Goal: Information Seeking & Learning: Learn about a topic

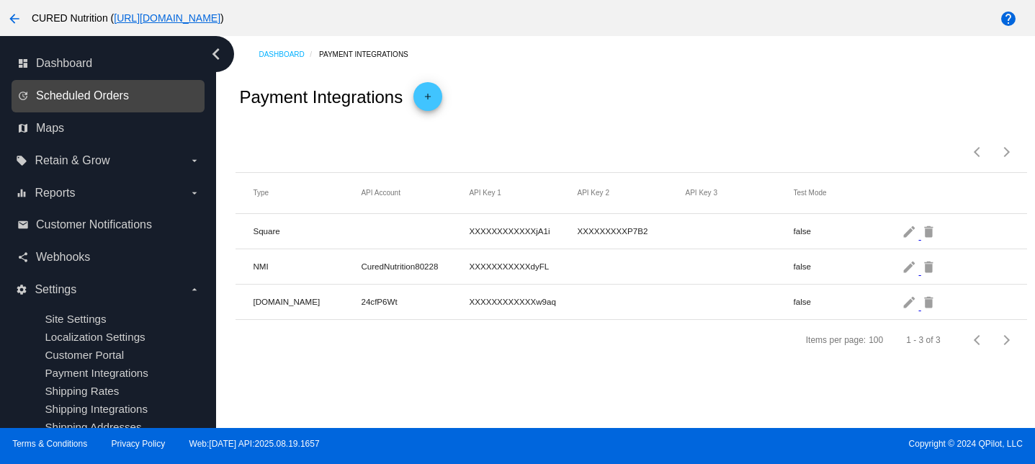
click at [88, 96] on span "Scheduled Orders" at bounding box center [82, 95] width 93 height 13
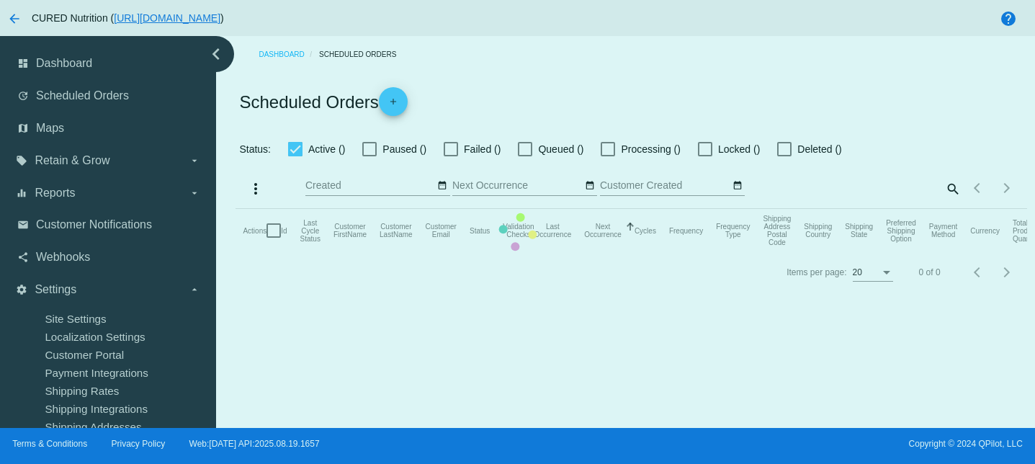
checkbox input "false"
click at [951, 209] on mat-table "Actions Id Last Cycle Status Customer FirstName Customer LastName Customer Emai…" at bounding box center [630, 230] width 791 height 43
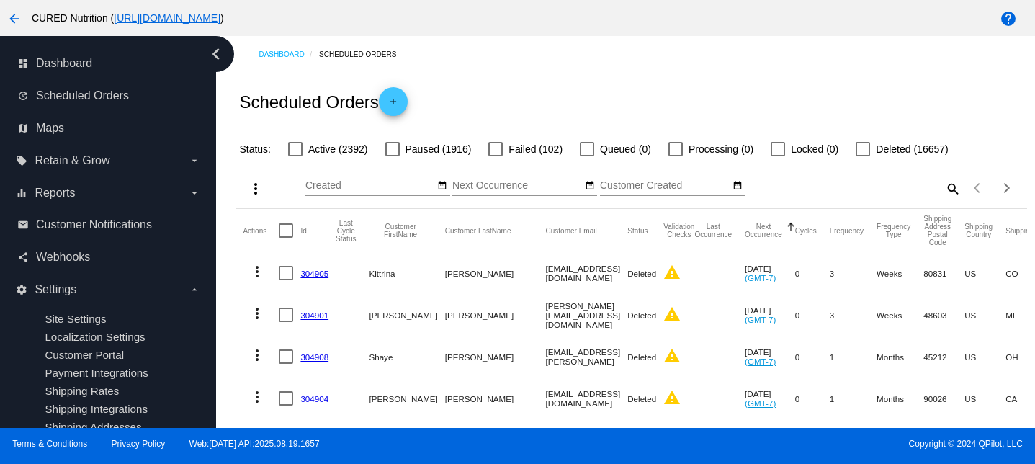
click at [945, 192] on mat-icon "search" at bounding box center [951, 188] width 17 height 22
click at [932, 189] on input "Search" at bounding box center [862, 186] width 197 height 12
paste input "DTC4472"
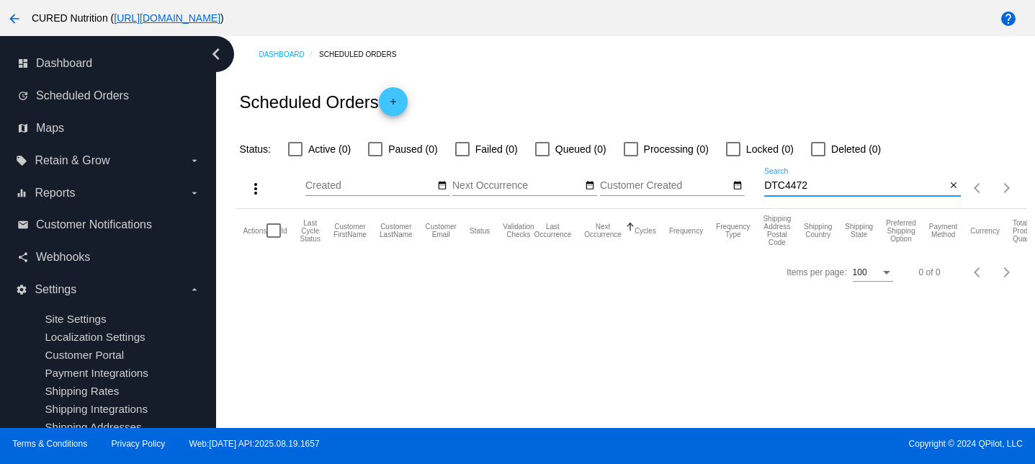
click at [792, 181] on input "DTC4472" at bounding box center [854, 186] width 181 height 12
paste input "[EMAIL_ADDRESS][DOMAIN_NAME]"
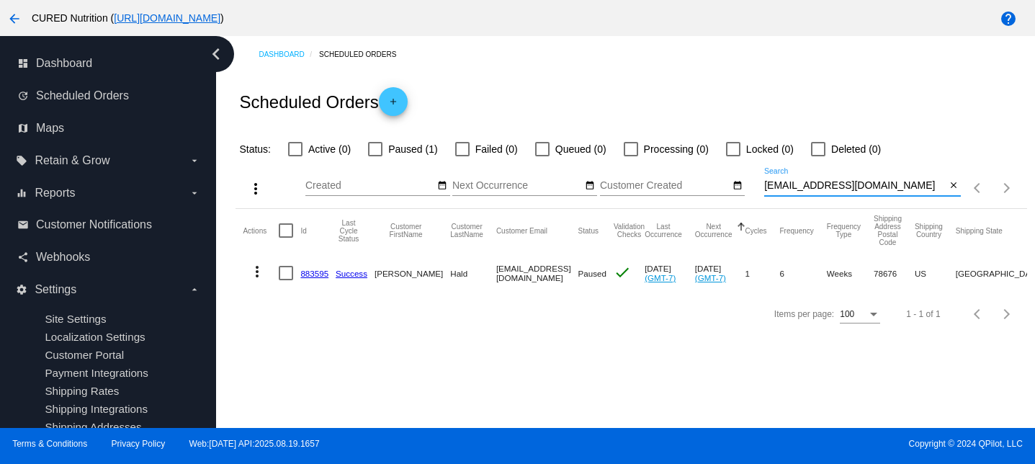
type input "[EMAIL_ADDRESS][DOMAIN_NAME]"
click at [314, 272] on link "883595" at bounding box center [314, 273] width 28 height 9
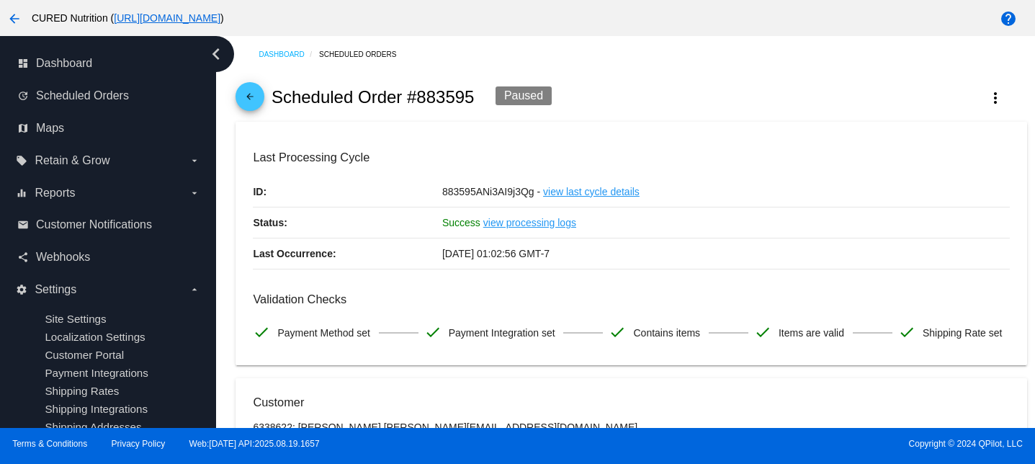
click at [253, 106] on mat-icon "arrow_back" at bounding box center [249, 99] width 17 height 17
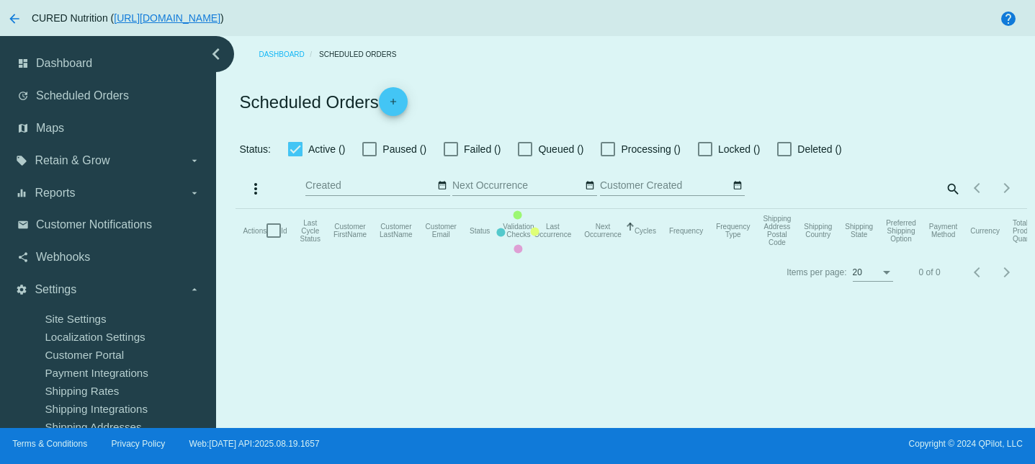
checkbox input "false"
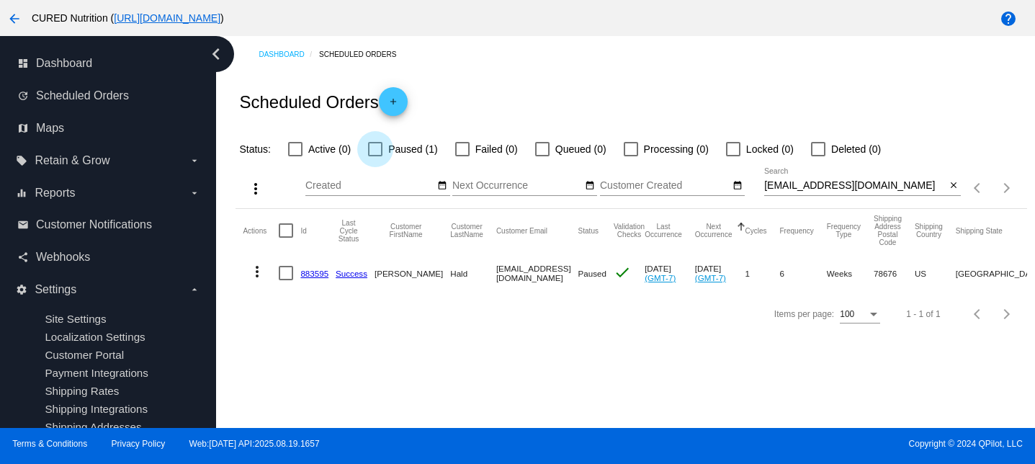
click at [375, 150] on div at bounding box center [375, 149] width 14 height 14
click at [375, 156] on input "Paused (1)" at bounding box center [374, 156] width 1 height 1
checkbox input "true"
click at [793, 191] on input "[EMAIL_ADDRESS][DOMAIN_NAME]" at bounding box center [854, 186] width 181 height 12
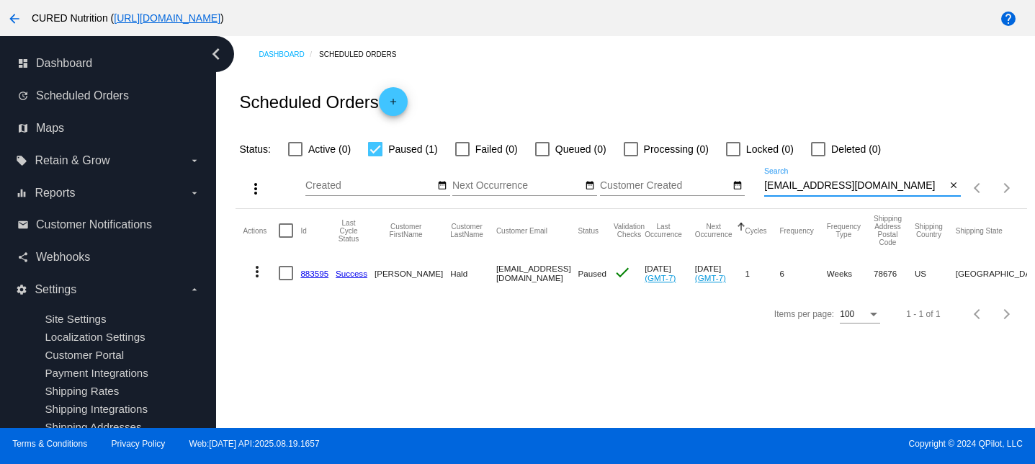
click at [793, 191] on input "[EMAIL_ADDRESS][DOMAIN_NAME]" at bounding box center [854, 186] width 181 height 12
paste input "[EMAIL_ADDRESS]"
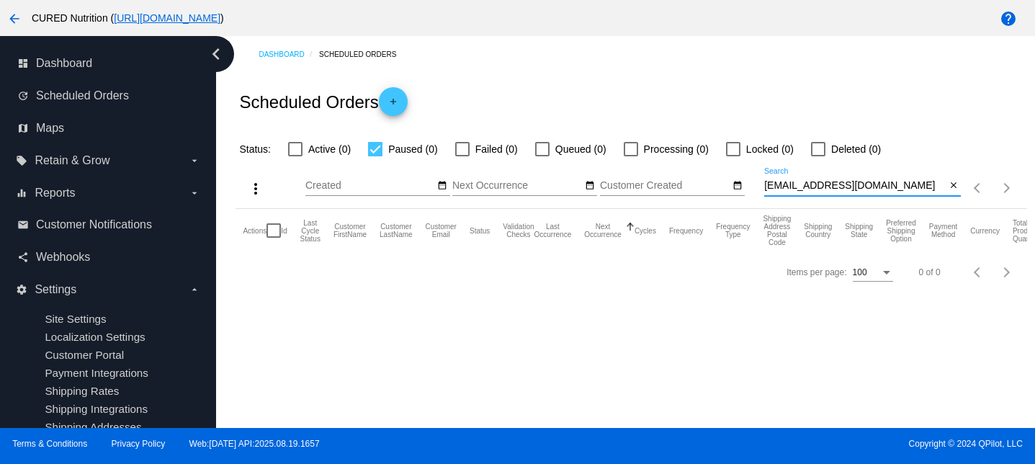
click at [765, 186] on input "[EMAIL_ADDRESS][DOMAIN_NAME]" at bounding box center [854, 186] width 181 height 12
click at [801, 192] on input "[EMAIL_ADDRESS][DOMAIN_NAME]" at bounding box center [854, 186] width 181 height 12
paste input "Jenwalter07"
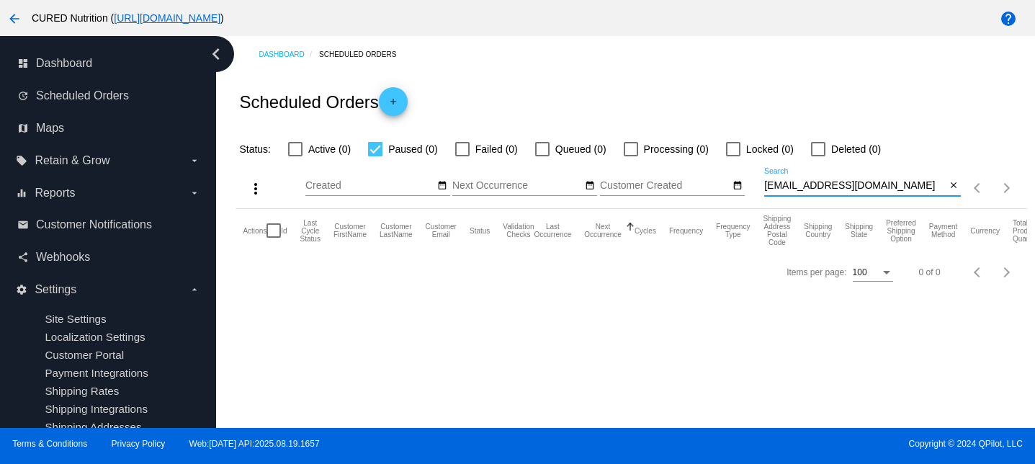
click at [784, 186] on input "[EMAIL_ADDRESS][DOMAIN_NAME]" at bounding box center [854, 186] width 181 height 12
paste input "annettedecena"
click at [788, 182] on input "[EMAIL_ADDRESS][DOMAIN_NAME]" at bounding box center [854, 186] width 181 height 12
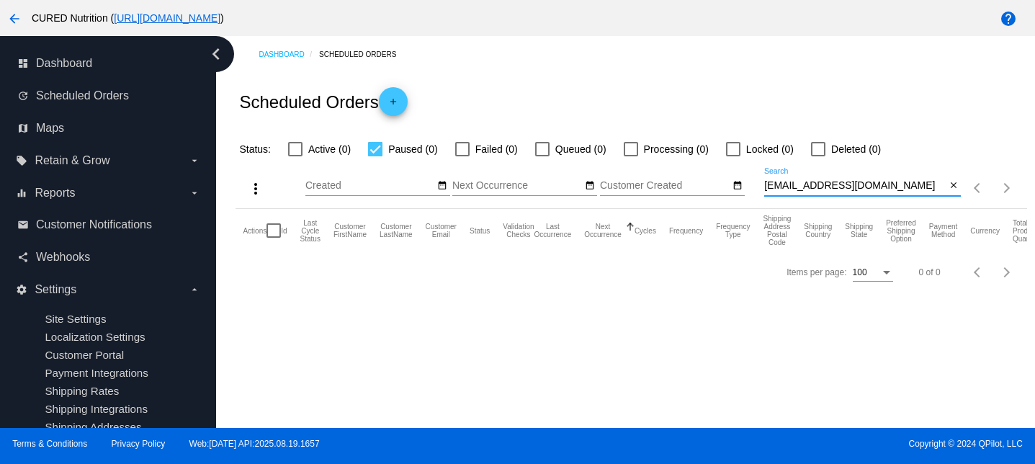
click at [788, 182] on input "[EMAIL_ADDRESS][DOMAIN_NAME]" at bounding box center [854, 186] width 181 height 12
paste input "labeckman24"
type input "[EMAIL_ADDRESS][DOMAIN_NAME]"
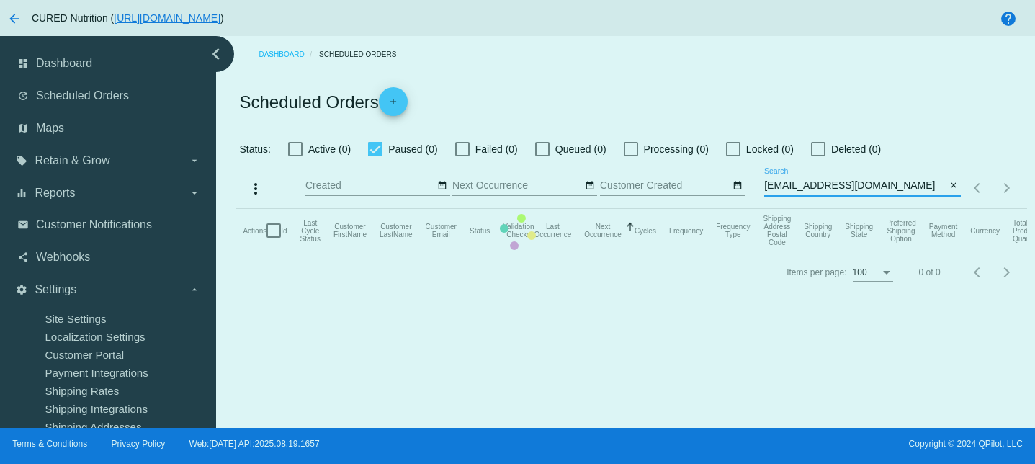
click at [294, 209] on mat-table "Actions Id Last Cycle Status Customer FirstName Customer LastName Customer Emai…" at bounding box center [630, 230] width 791 height 43
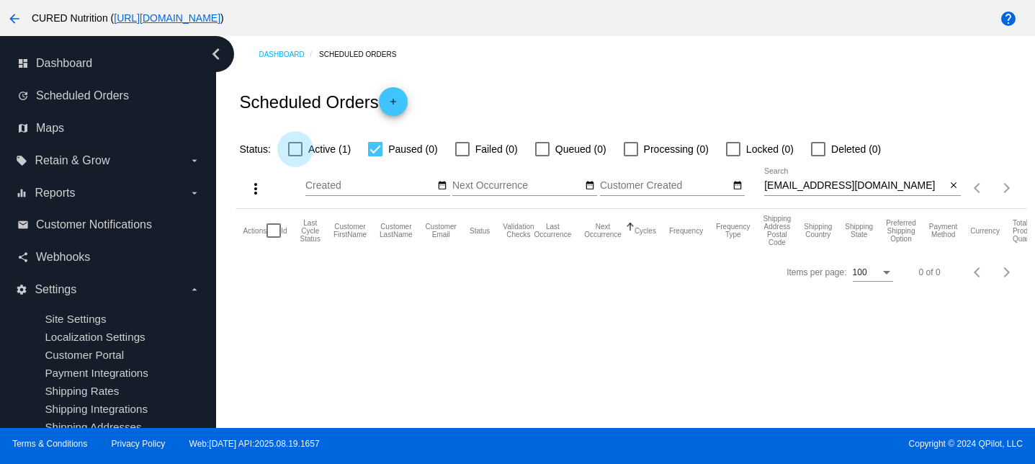
click at [298, 150] on div at bounding box center [295, 149] width 14 height 14
click at [295, 156] on input "Active (1)" at bounding box center [294, 156] width 1 height 1
checkbox input "true"
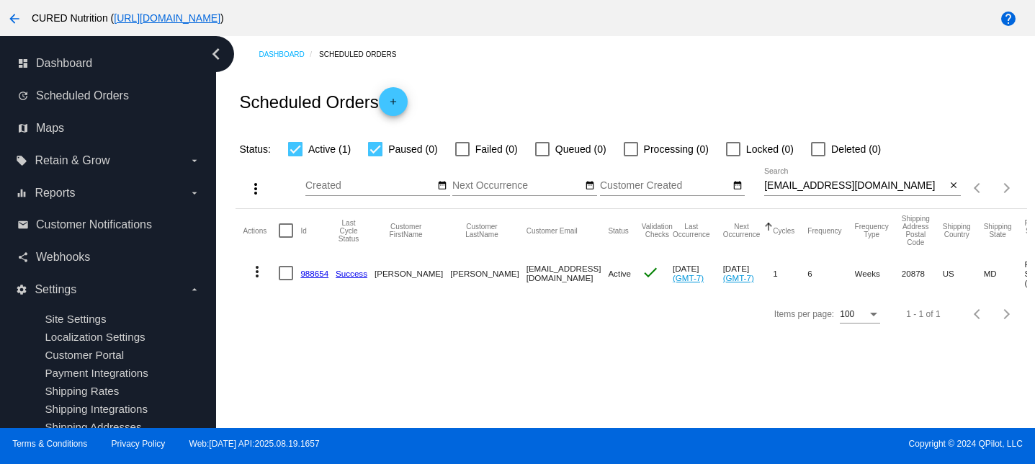
click at [314, 276] on link "988654" at bounding box center [314, 273] width 28 height 9
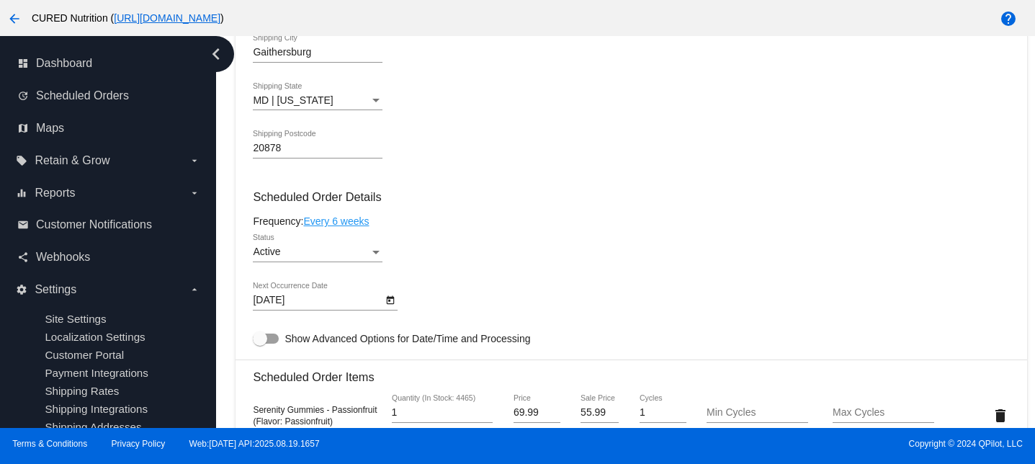
scroll to position [874, 0]
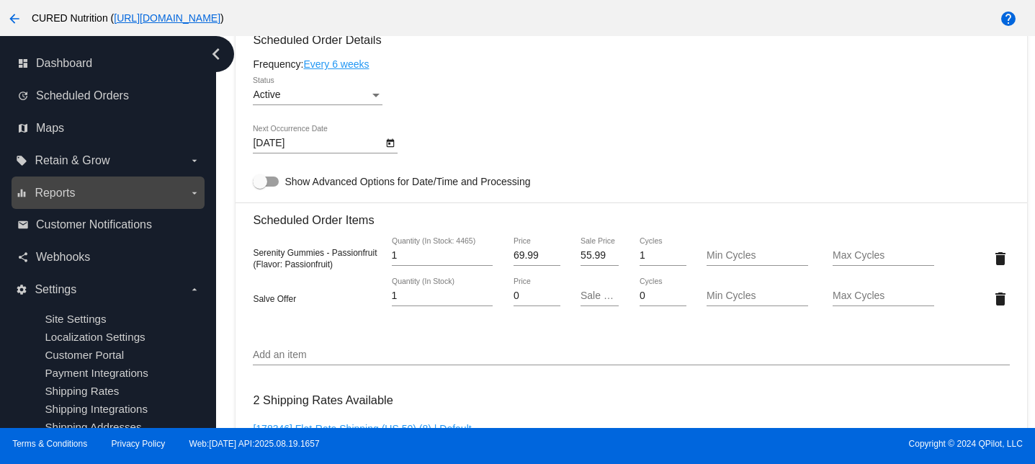
click at [72, 188] on span "Reports" at bounding box center [55, 192] width 40 height 13
click at [0, 0] on input "equalizer Reports arrow_drop_down" at bounding box center [0, 0] width 0 height 0
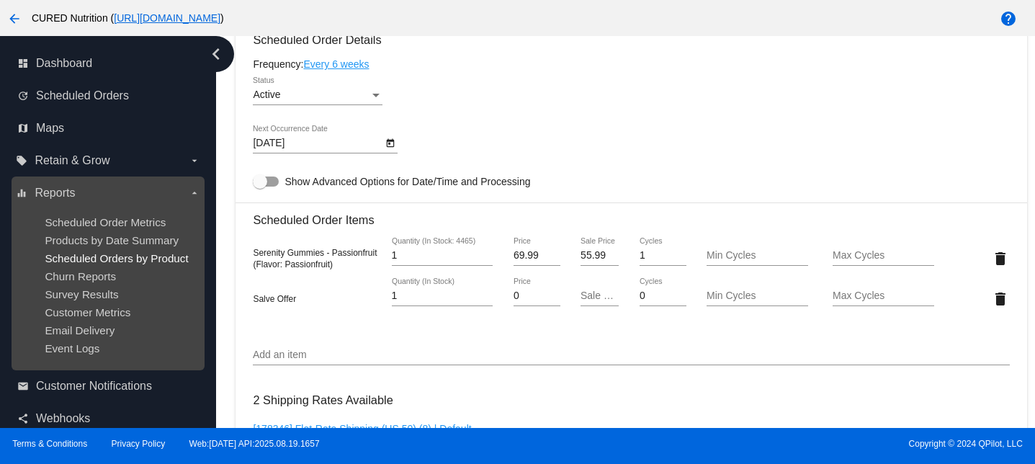
click at [111, 264] on span "Scheduled Orders by Product" at bounding box center [116, 258] width 143 height 12
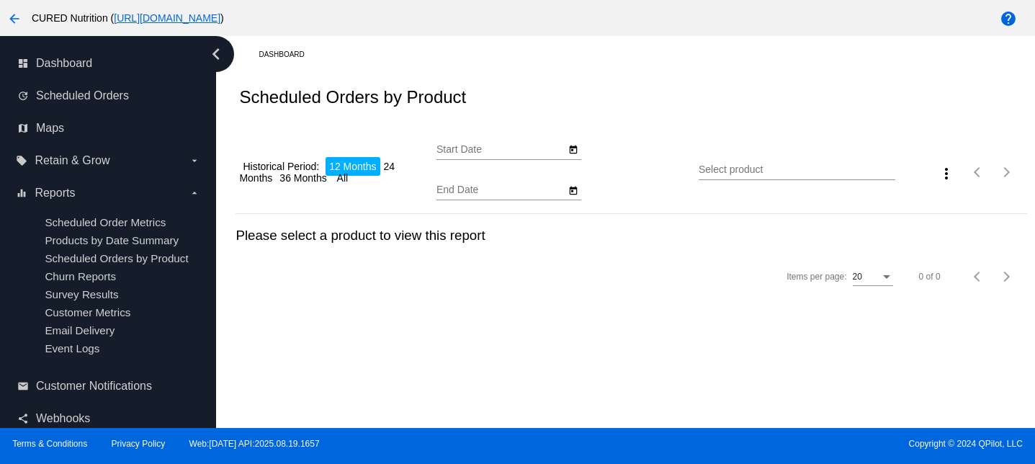
type input "[DATE]"
click at [724, 163] on div "Select product" at bounding box center [796, 166] width 197 height 28
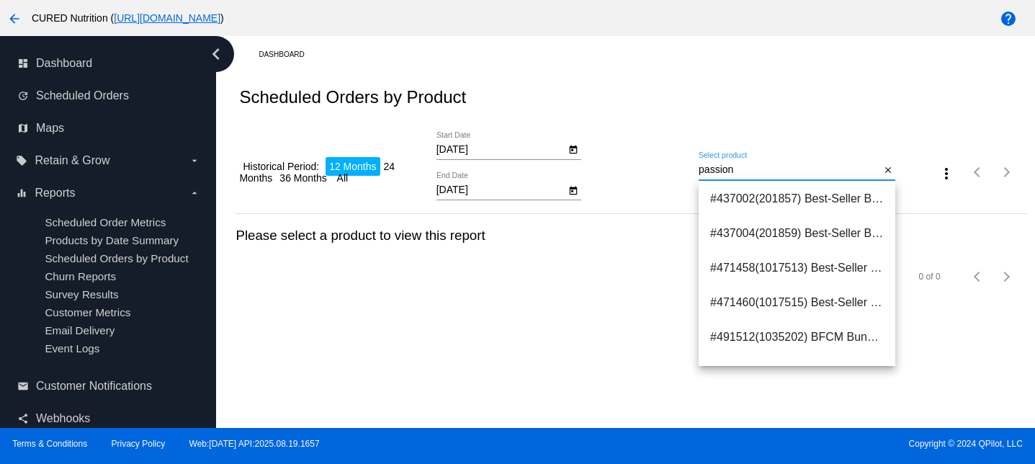
click at [739, 168] on input "passion" at bounding box center [788, 170] width 181 height 12
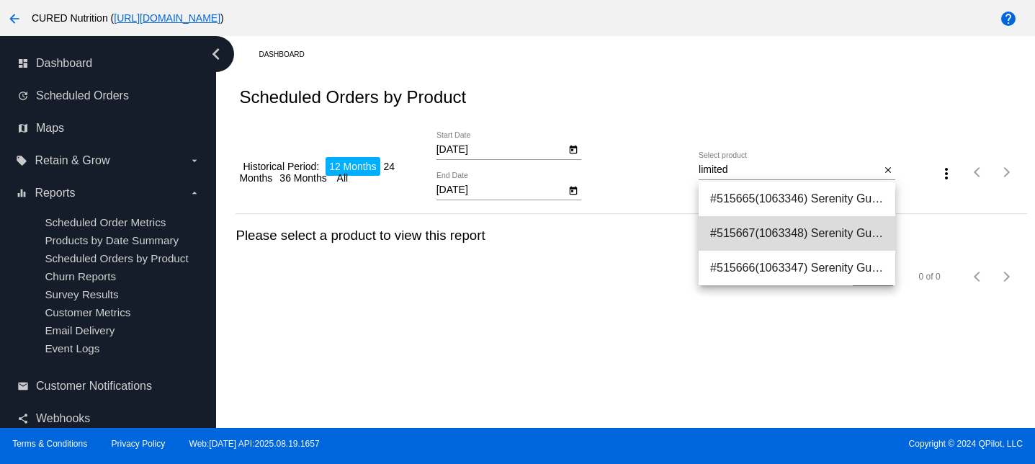
click at [768, 233] on span "#515667(1063348) Serenity Gummies (Limited Offer) - Clementine (Flavor: Clement…" at bounding box center [797, 233] width 174 height 35
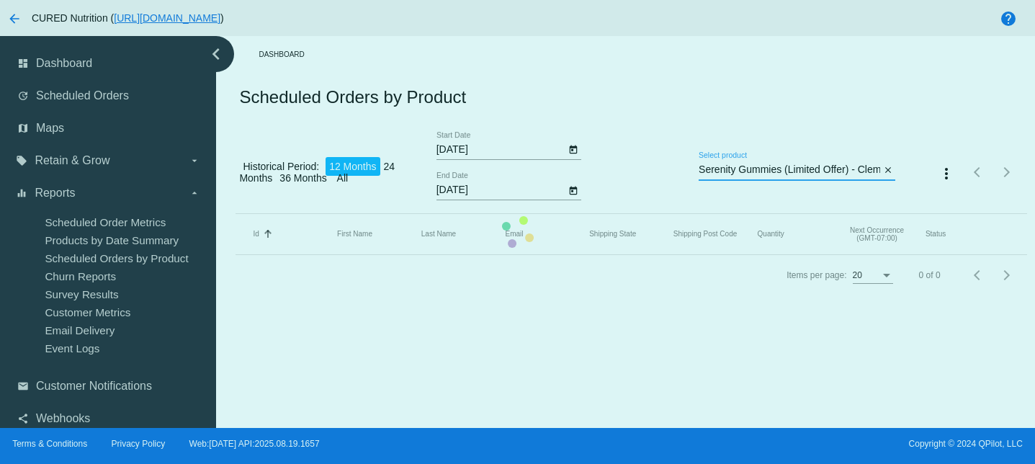
scroll to position [0, 120]
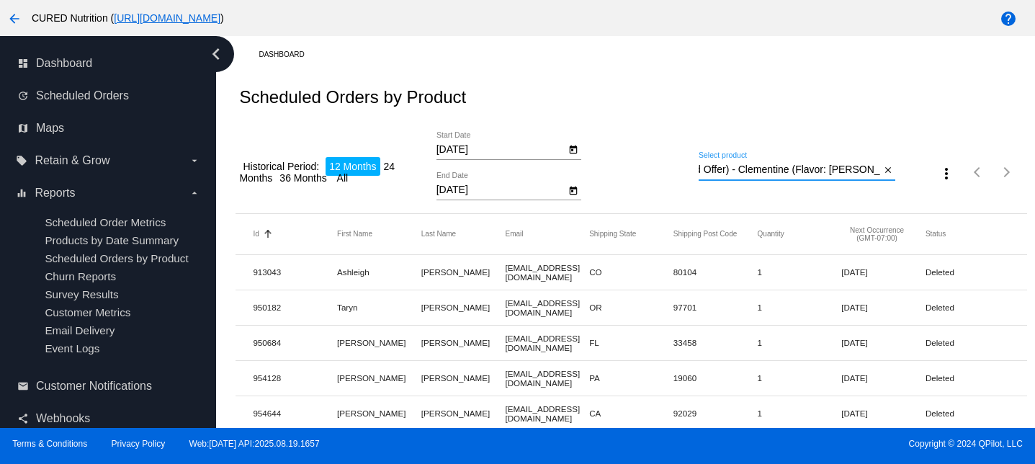
click at [786, 170] on input "Serenity Gummies (Limited Offer) - Clementine (Flavor: [PERSON_NAME])" at bounding box center [788, 170] width 181 height 12
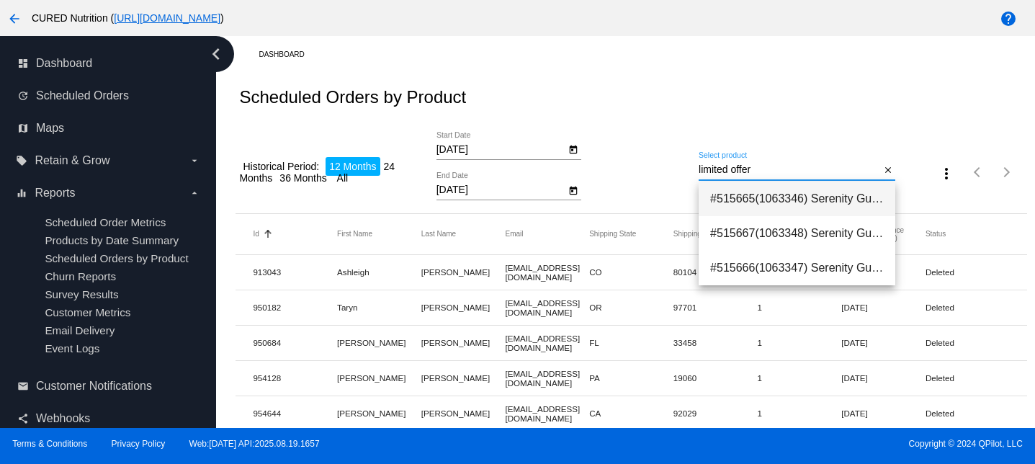
click at [802, 199] on span "#515665(1063346) Serenity Gummies (Limited Offer) 55.99" at bounding box center [797, 198] width 174 height 35
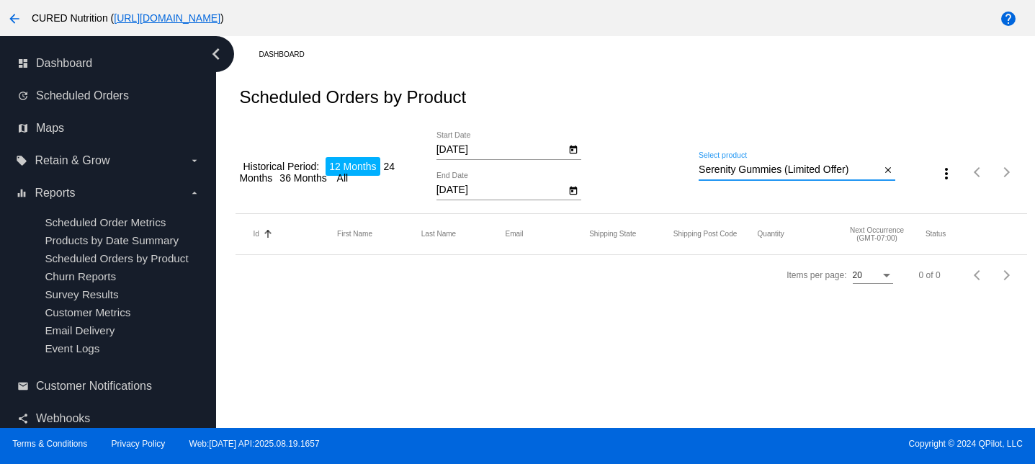
click at [798, 166] on input "Serenity Gummies (Limited Offer)" at bounding box center [788, 170] width 181 height 12
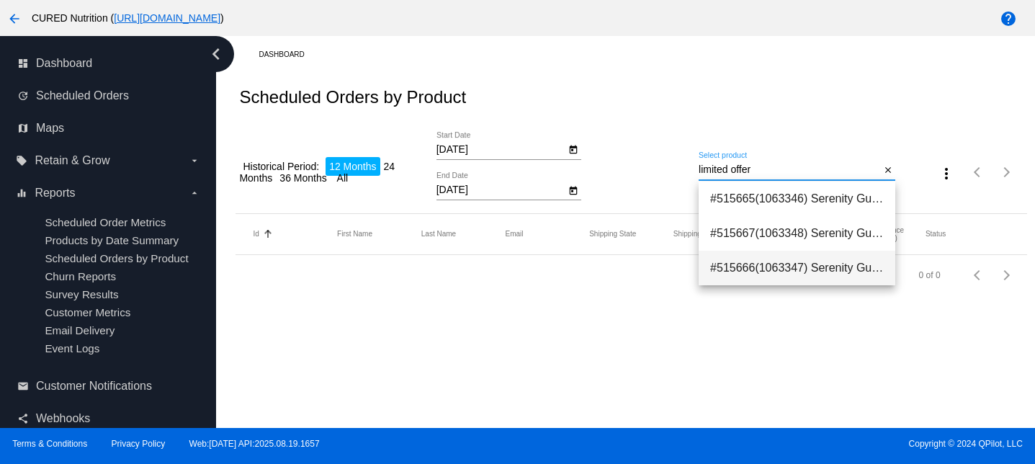
click at [819, 281] on span "#515666(1063347) Serenity Gummies (Limited Offer) - Passionfruit (Flavor: Passi…" at bounding box center [797, 268] width 174 height 35
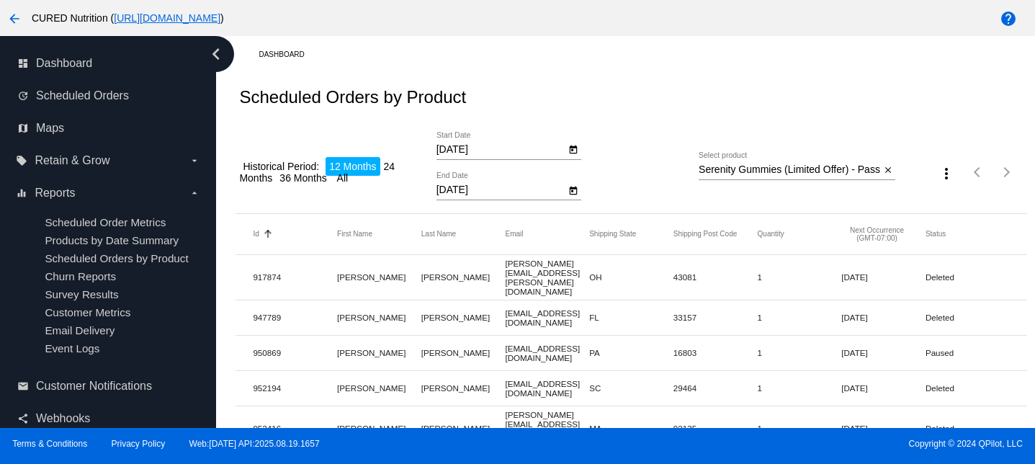
click at [752, 176] on input "Serenity Gummies (Limited Offer) - Passionfruit (Flavor: Passionfruit)" at bounding box center [788, 170] width 181 height 12
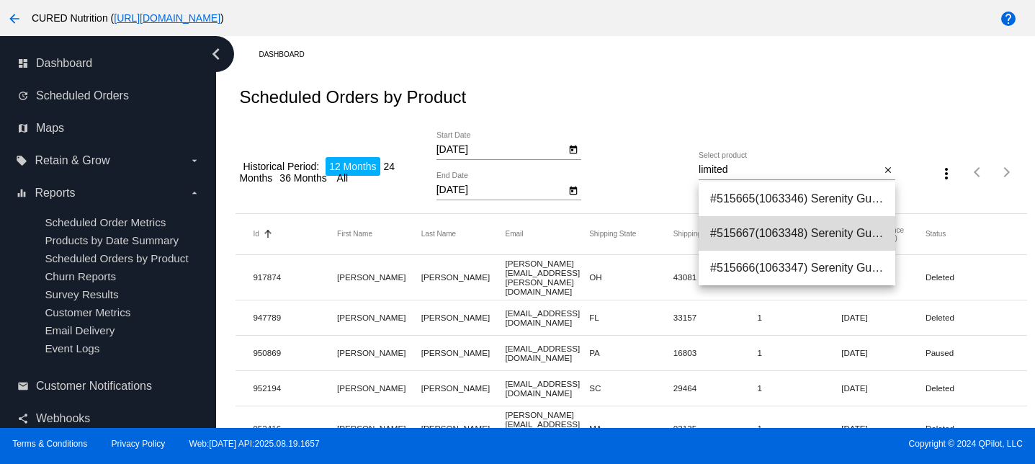
click at [752, 229] on span "#515667(1063348) Serenity Gummies (Limited Offer) - Clementine (Flavor: Clement…" at bounding box center [797, 233] width 174 height 35
type input "Serenity Gummies (Limited Offer) - Clementine (Flavor: [PERSON_NAME])"
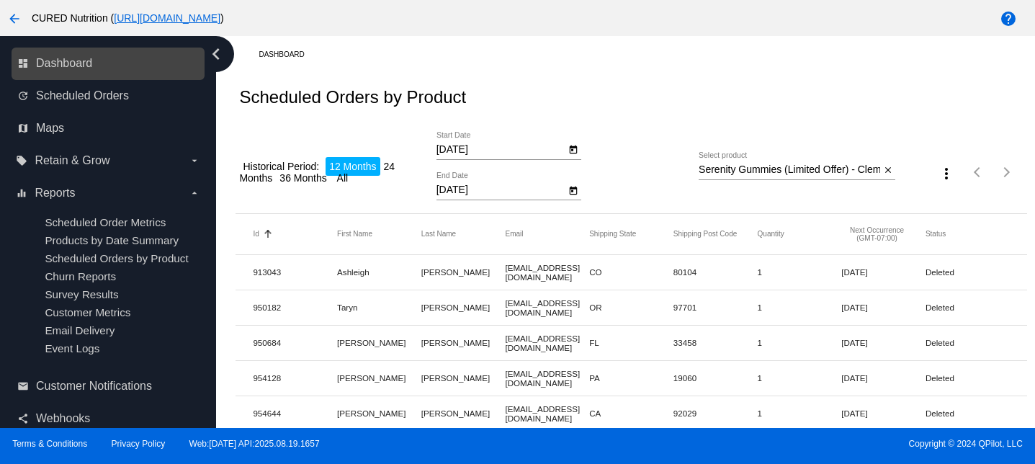
click at [92, 76] on div "dashboard Dashboard" at bounding box center [108, 64] width 193 height 32
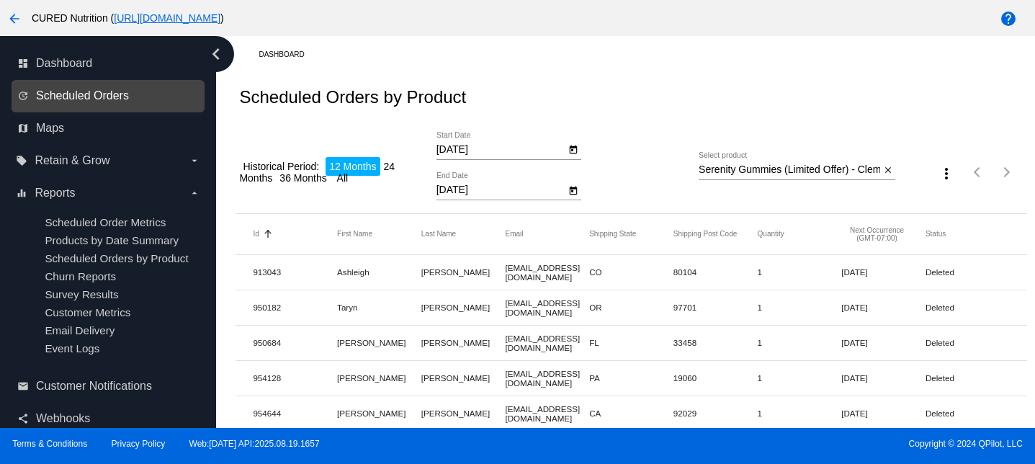
click at [93, 96] on span "Scheduled Orders" at bounding box center [82, 95] width 93 height 13
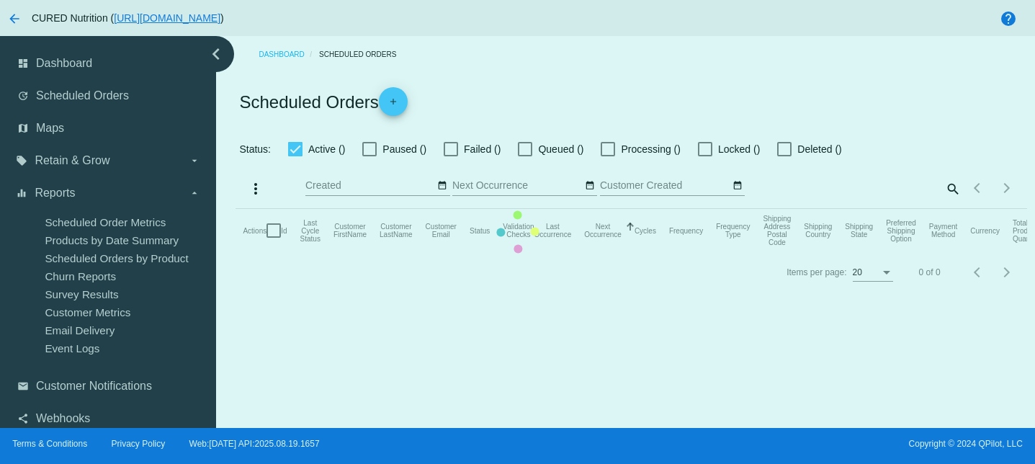
checkbox input "true"
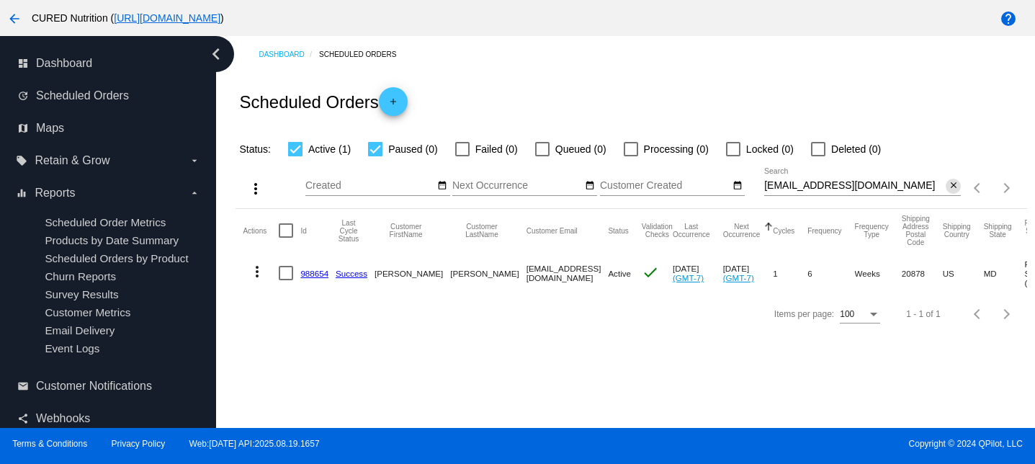
click at [945, 187] on button "close" at bounding box center [952, 186] width 15 height 15
